Goal: Task Accomplishment & Management: Use online tool/utility

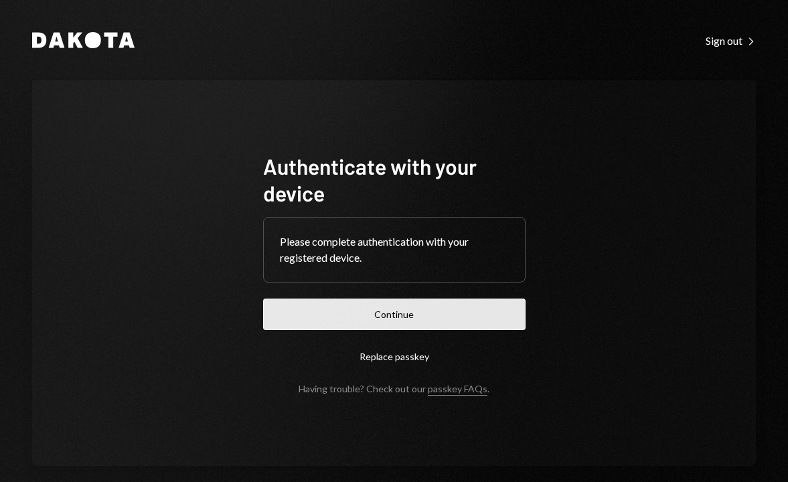
click at [413, 315] on button "Continue" at bounding box center [394, 314] width 263 height 31
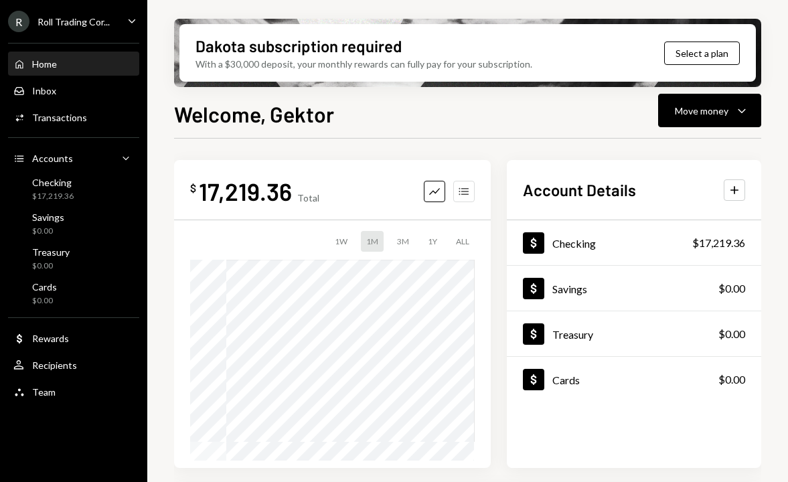
click at [474, 190] on button "Accounts" at bounding box center [463, 191] width 21 height 21
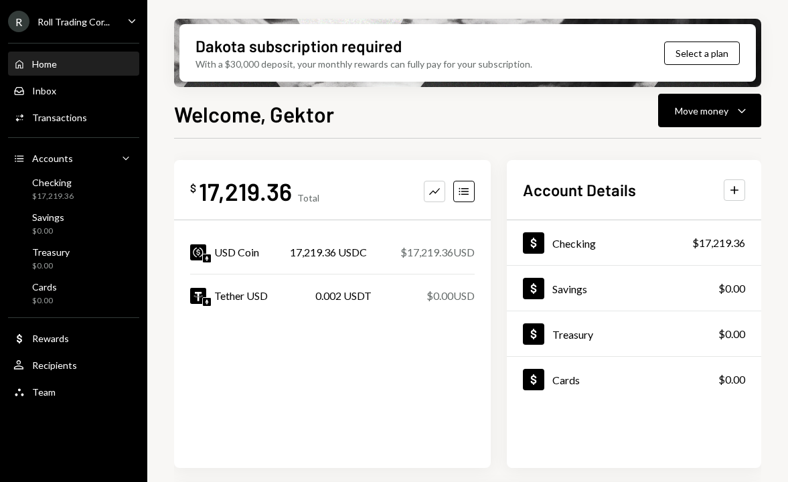
click at [735, 88] on div "Dakota subscription required With a $30,000 deposit, your monthly rewards can f…" at bounding box center [467, 241] width 641 height 482
click at [729, 105] on div "Move money Caret Down" at bounding box center [710, 110] width 70 height 16
click at [696, 148] on div "Send" at bounding box center [699, 151] width 98 height 14
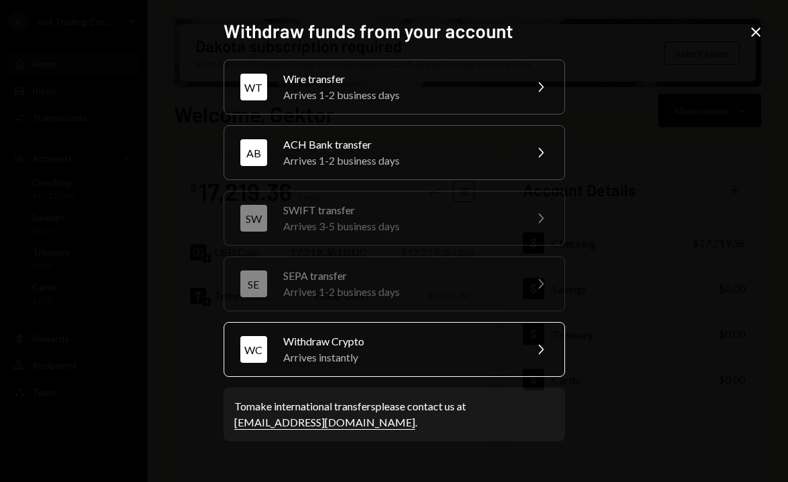
click at [394, 360] on div "Arrives instantly" at bounding box center [399, 358] width 233 height 16
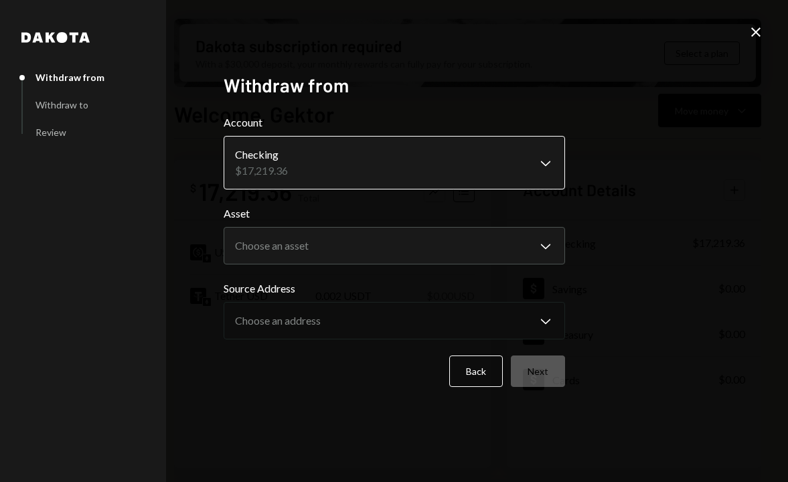
click at [328, 166] on body "R Roll Trading Cor... Caret Down Home Home Inbox Inbox Activities Transactions …" at bounding box center [394, 241] width 788 height 482
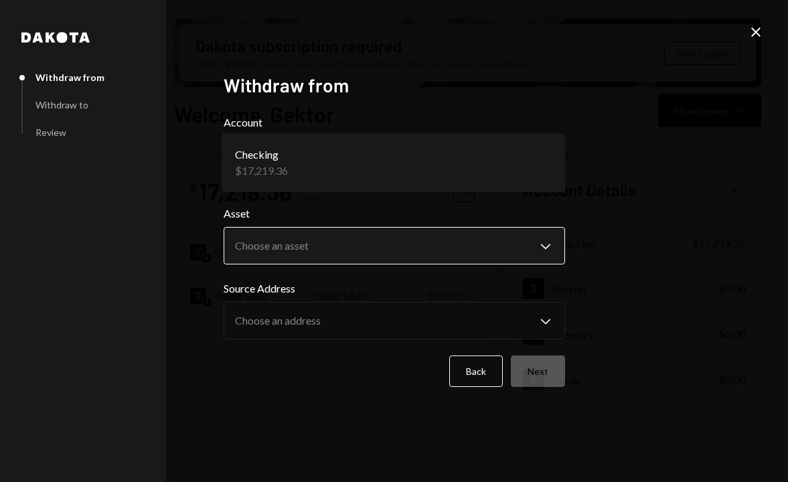
click at [315, 252] on body "R Roll Trading Cor... Caret Down Home Home Inbox Inbox Activities Transactions …" at bounding box center [394, 241] width 788 height 482
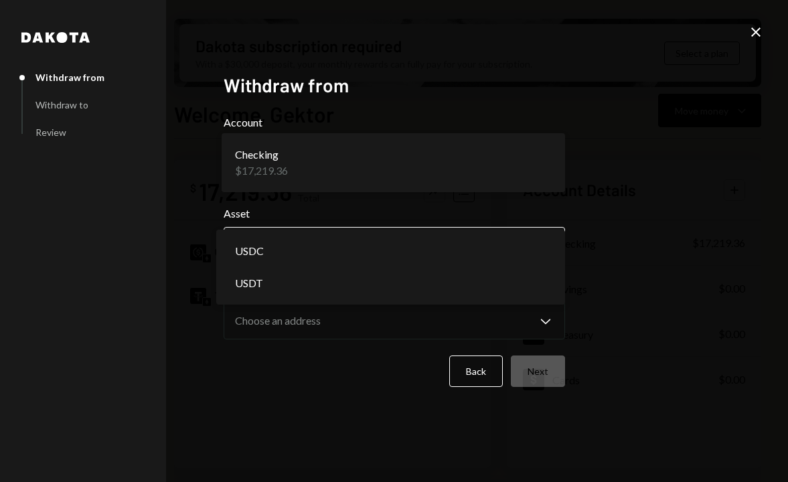
select select "****"
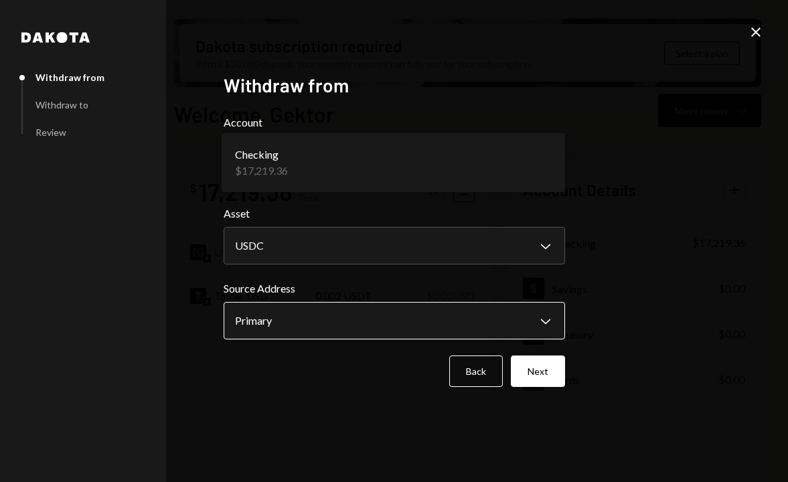
click at [303, 315] on body "R Roll Trading Cor... Caret Down Home Home Inbox Inbox Activities Transactions …" at bounding box center [394, 241] width 788 height 482
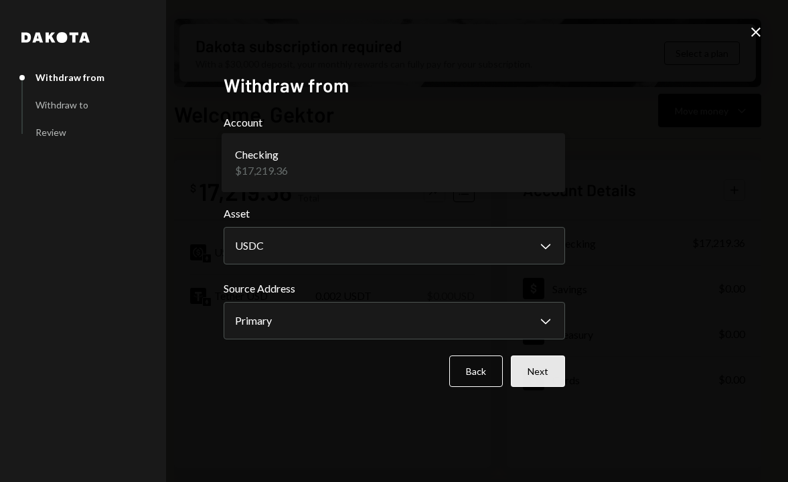
click at [553, 380] on button "Next" at bounding box center [538, 371] width 54 height 31
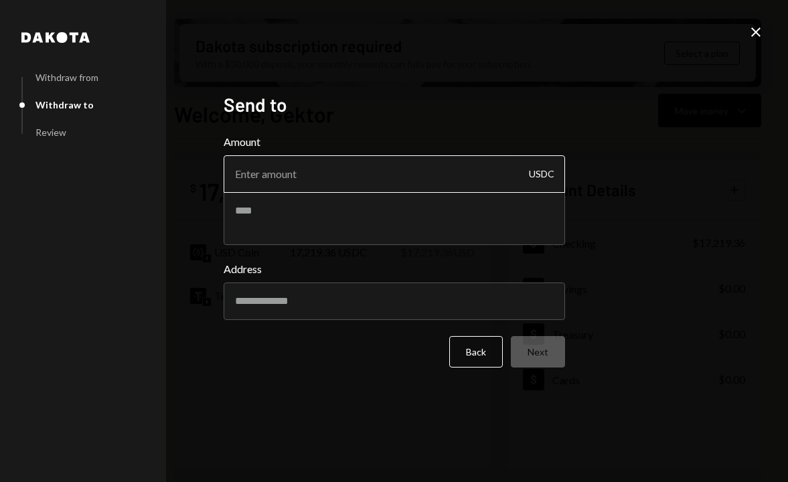
click at [343, 182] on input "Amount" at bounding box center [395, 174] width 342 height 38
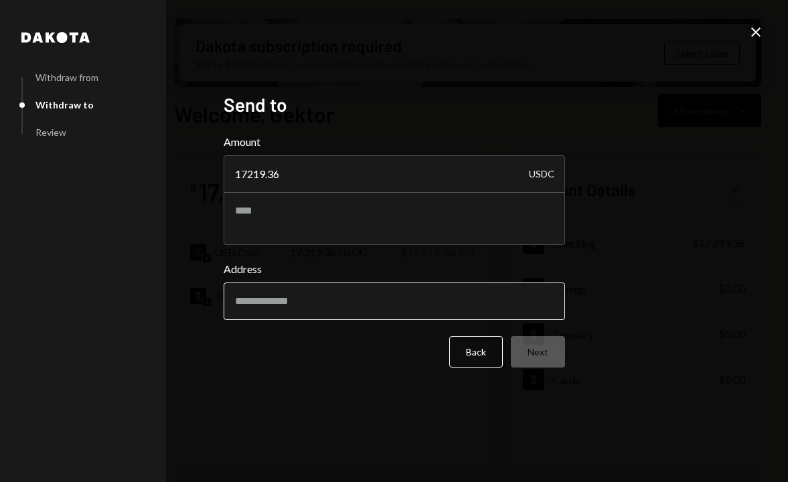
type input "17219.36"
click at [315, 292] on input "Address" at bounding box center [395, 302] width 342 height 38
click at [286, 291] on input "Address" at bounding box center [395, 302] width 342 height 38
paste input "**********"
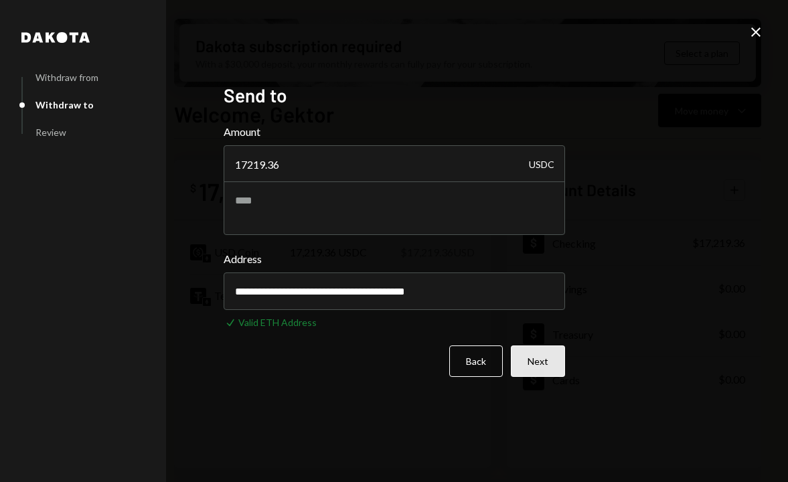
type input "**********"
click at [559, 363] on button "Next" at bounding box center [538, 361] width 54 height 31
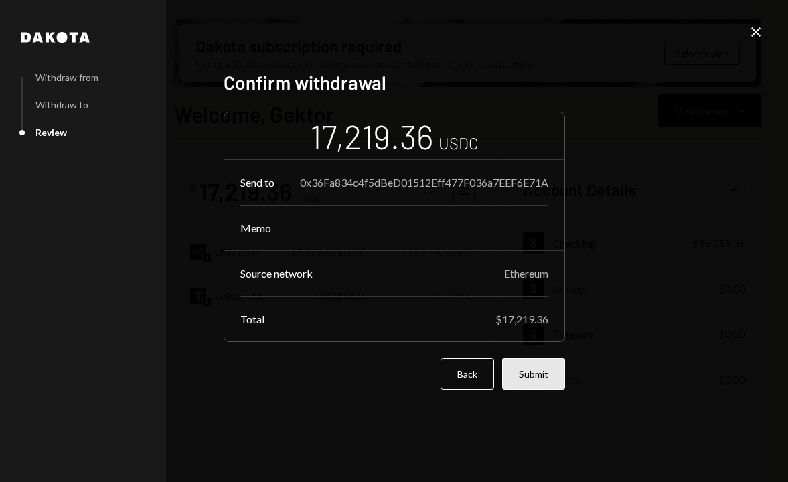
click at [555, 364] on button "Submit" at bounding box center [533, 373] width 63 height 31
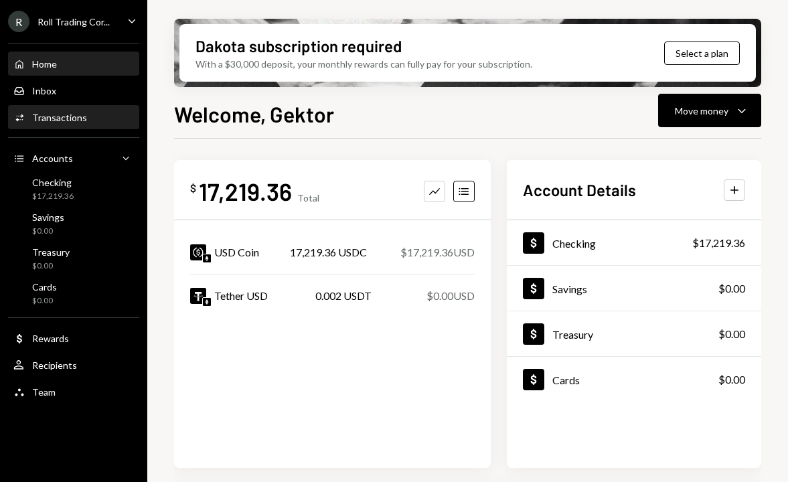
click at [77, 122] on div "Transactions" at bounding box center [59, 117] width 55 height 11
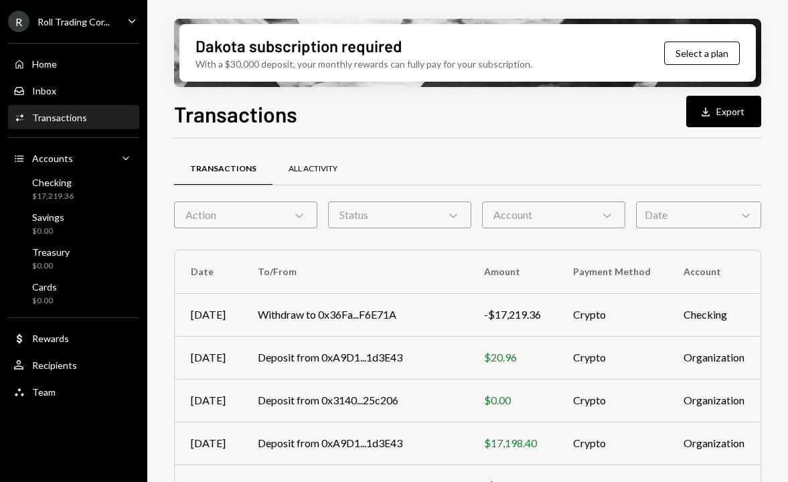
click at [315, 171] on div "All Activity" at bounding box center [313, 168] width 49 height 11
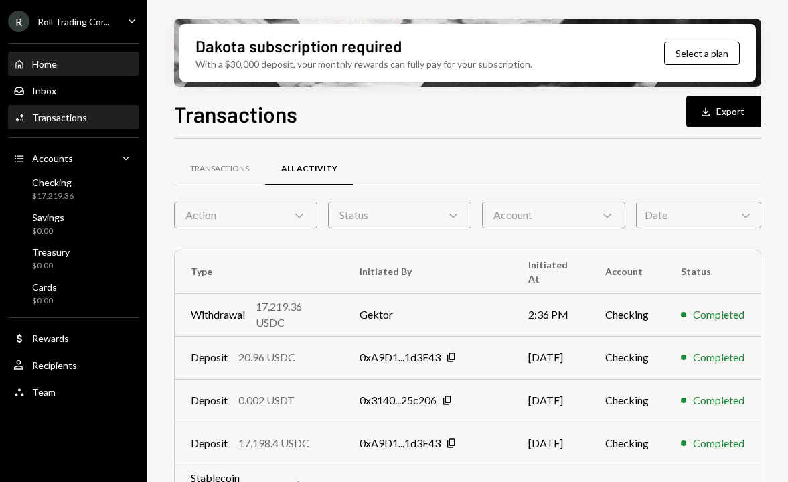
click at [74, 67] on div "Home Home" at bounding box center [73, 64] width 121 height 12
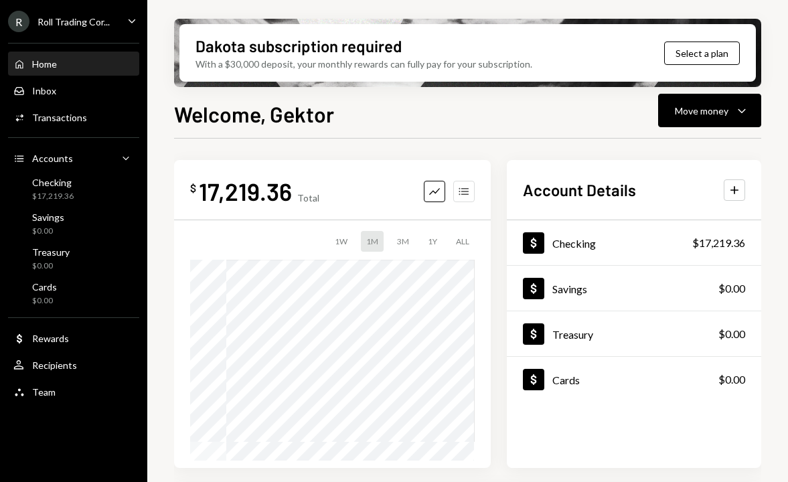
click at [464, 195] on icon "Accounts" at bounding box center [464, 191] width 13 height 13
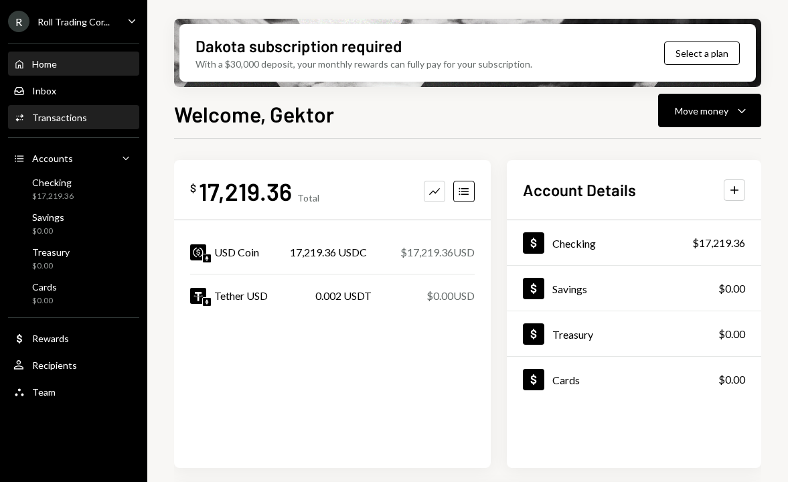
click at [86, 124] on div "Activities Transactions" at bounding box center [73, 118] width 121 height 23
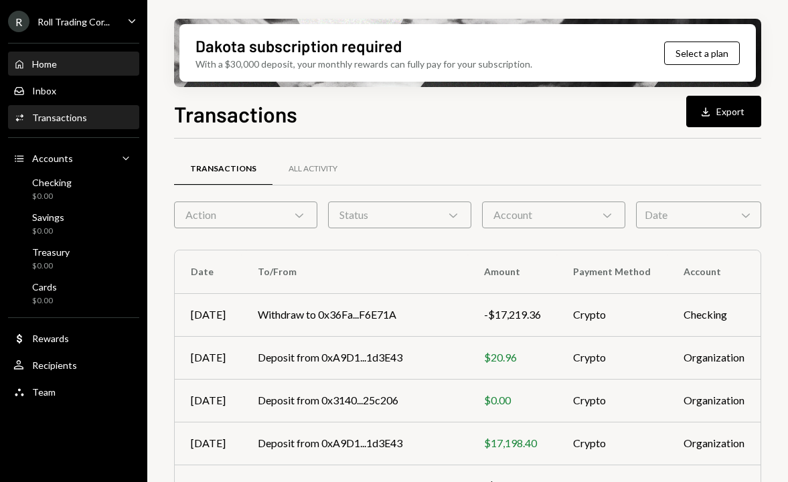
click at [67, 68] on div "Home Home" at bounding box center [73, 64] width 121 height 12
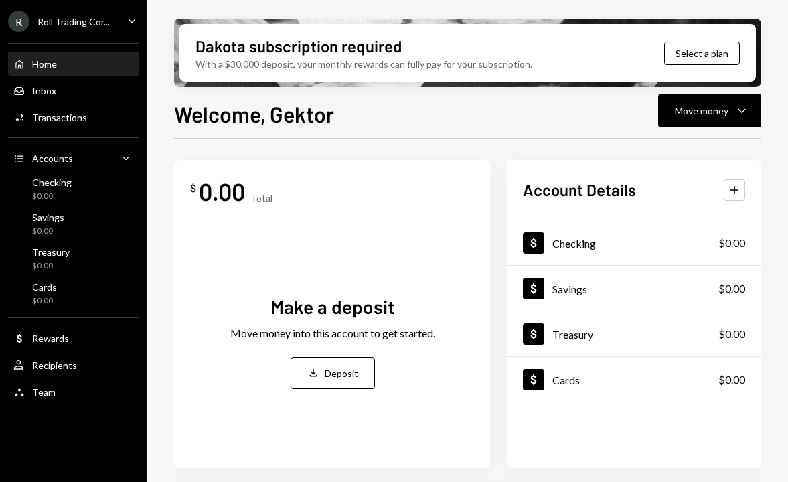
click at [78, 64] on div "Home Home" at bounding box center [73, 64] width 121 height 12
click at [128, 21] on icon "Caret Down" at bounding box center [132, 20] width 15 height 15
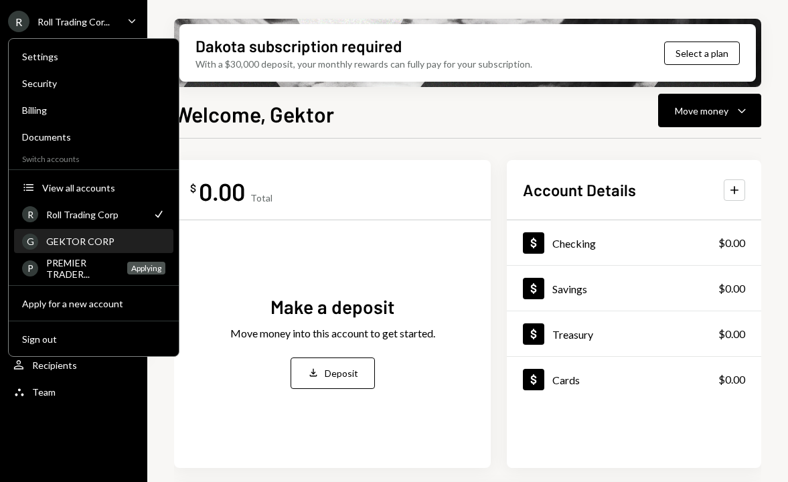
click at [86, 242] on div "GEKTOR CORP" at bounding box center [105, 241] width 119 height 11
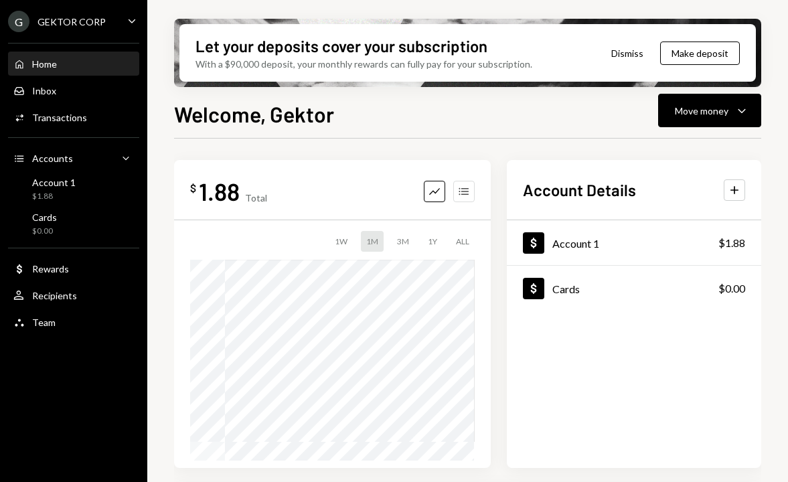
click at [464, 192] on icon "Accounts" at bounding box center [464, 191] width 13 height 13
